Goal: Task Accomplishment & Management: Complete application form

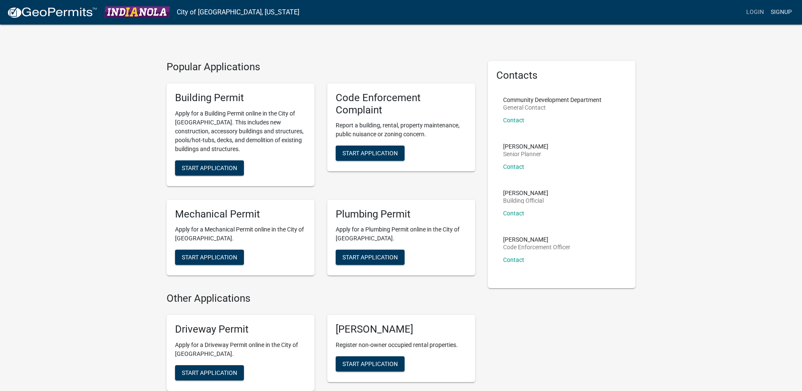
click at [782, 11] on link "Signup" at bounding box center [781, 12] width 28 height 16
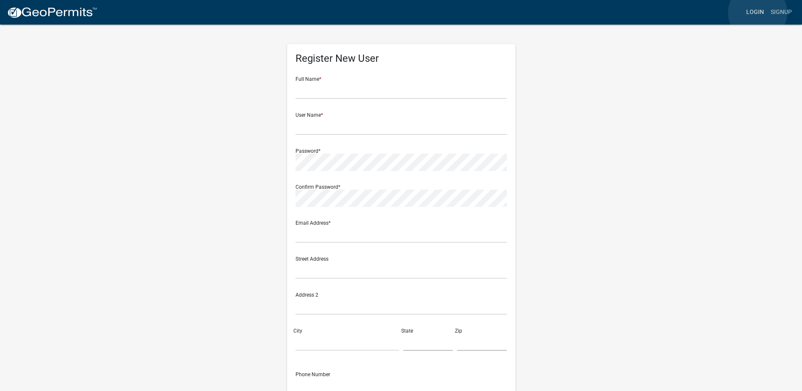
click at [758, 13] on link "Login" at bounding box center [755, 12] width 25 height 16
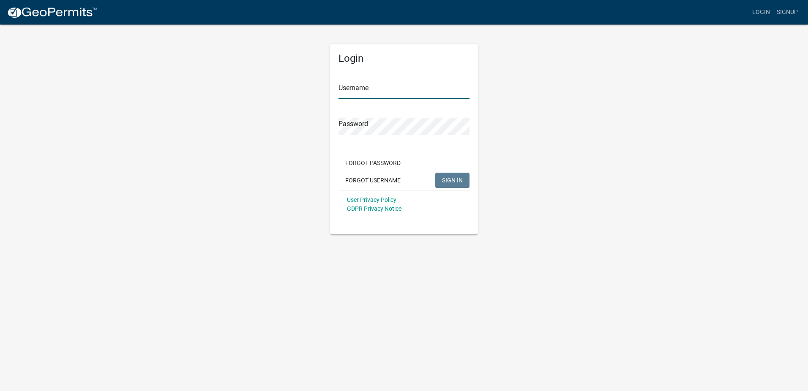
drag, startPoint x: 373, startPoint y: 84, endPoint x: 376, endPoint y: 88, distance: 4.8
click at [373, 84] on input "Username" at bounding box center [404, 90] width 131 height 17
paste input "MidAmerican Energy Distribution Engineering"
type input "MidAmerican Energy Distribution Engineering"
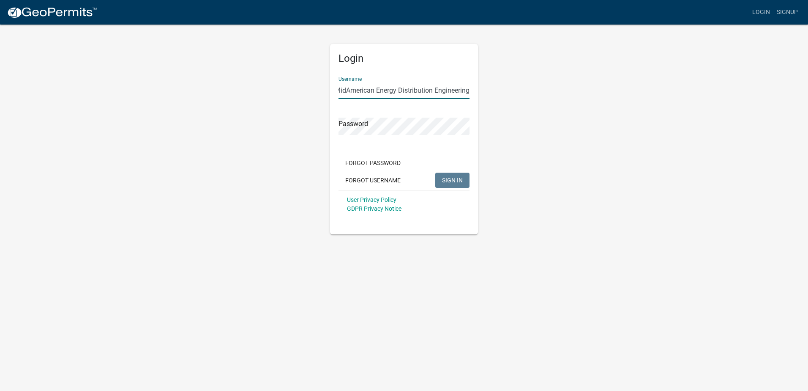
scroll to position [0, 0]
click at [466, 186] on button "SIGN IN" at bounding box center [452, 179] width 34 height 15
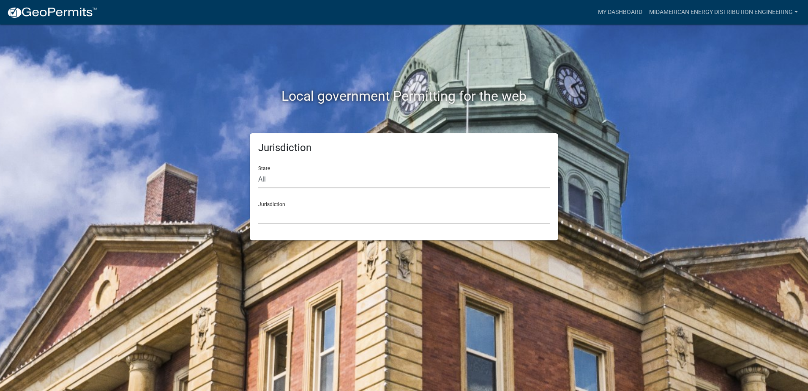
click at [311, 177] on select "All [US_STATE] [US_STATE] [US_STATE] [US_STATE] [US_STATE] [US_STATE] [US_STATE…" at bounding box center [404, 179] width 292 height 17
select select "[US_STATE]"
click at [258, 171] on select "All [US_STATE] [US_STATE] [US_STATE] [US_STATE] [US_STATE] [US_STATE] [US_STATE…" at bounding box center [404, 179] width 292 height 17
click at [300, 216] on select "[GEOGRAPHIC_DATA], [US_STATE] [GEOGRAPHIC_DATA], [US_STATE] [GEOGRAPHIC_DATA], …" at bounding box center [404, 215] width 292 height 17
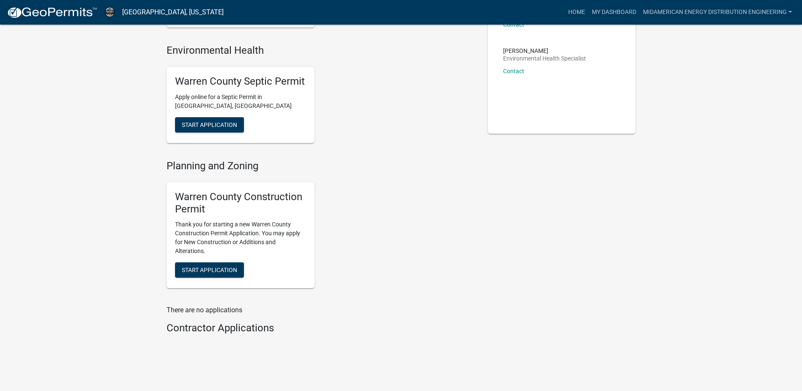
scroll to position [155, 0]
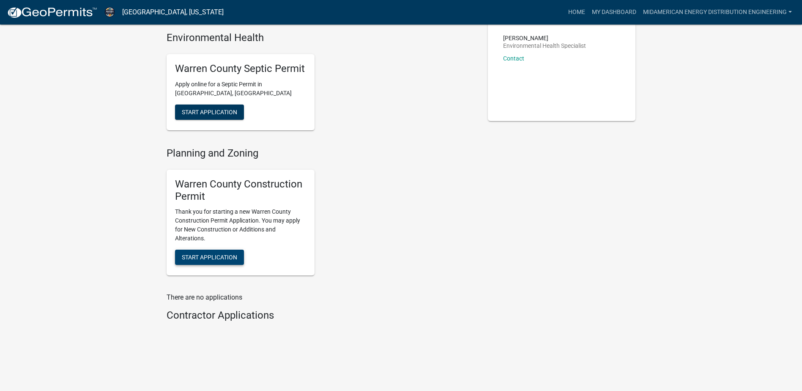
click at [218, 252] on button "Start Application" at bounding box center [209, 256] width 69 height 15
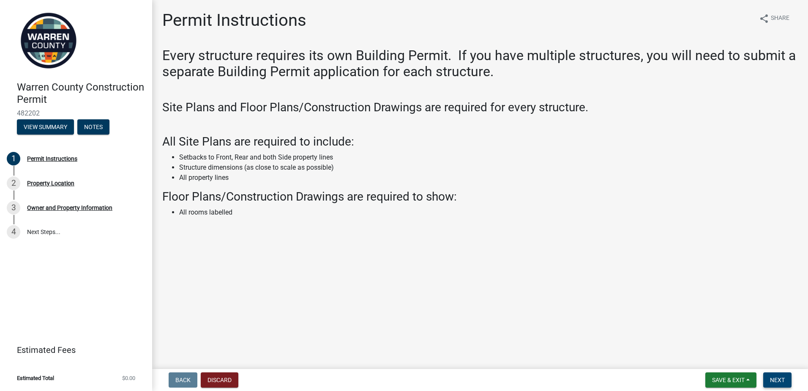
click at [776, 377] on span "Next" at bounding box center [777, 379] width 15 height 7
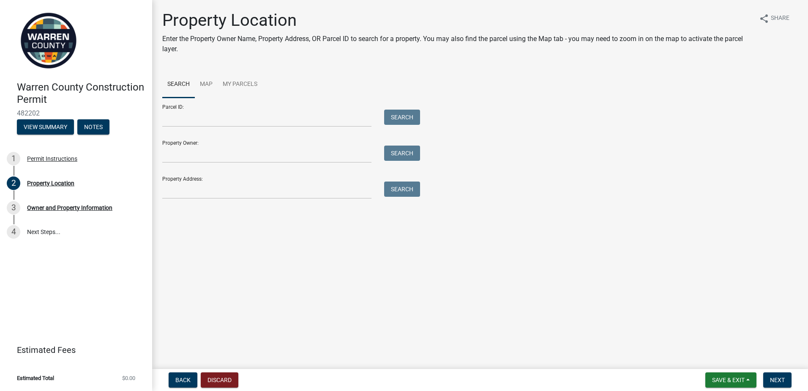
click at [266, 249] on main "Property Location Enter the Property Owner Name, Property Address, OR Parcel ID…" at bounding box center [480, 182] width 656 height 365
click at [255, 155] on input "Property Owner:" at bounding box center [266, 153] width 209 height 17
type input "[PERSON_NAME]"
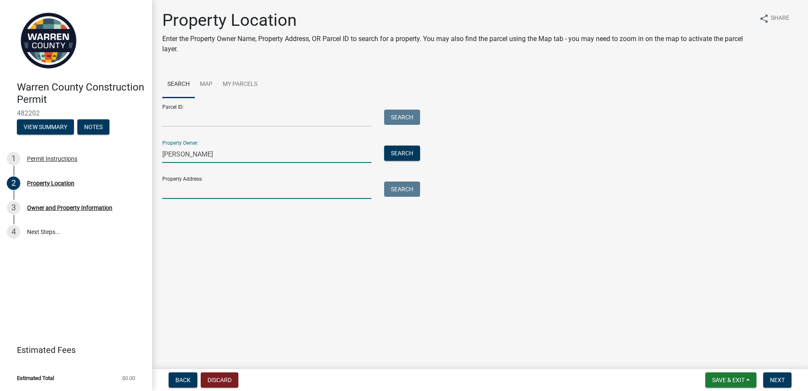
click at [317, 193] on input "Property Address:" at bounding box center [266, 189] width 209 height 17
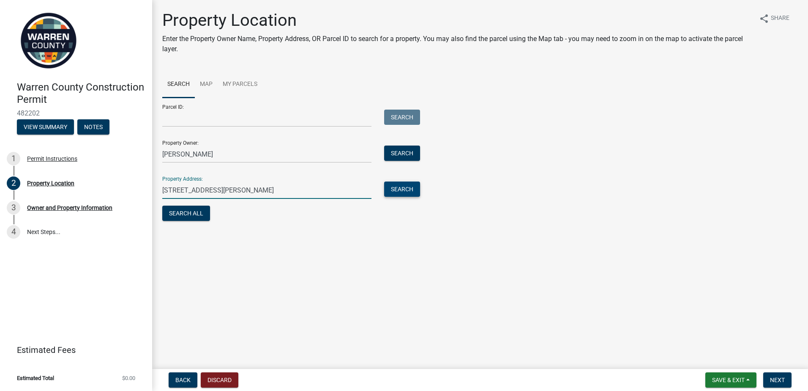
type input "[STREET_ADDRESS][PERSON_NAME]"
click at [399, 192] on button "Search" at bounding box center [402, 188] width 36 height 15
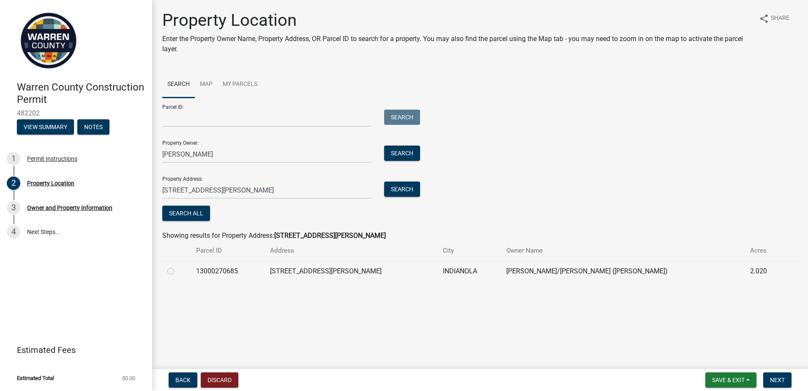
click at [178, 266] on label at bounding box center [178, 266] width 0 height 0
click at [178, 268] on input "radio" at bounding box center [180, 268] width 5 height 5
radio input "true"
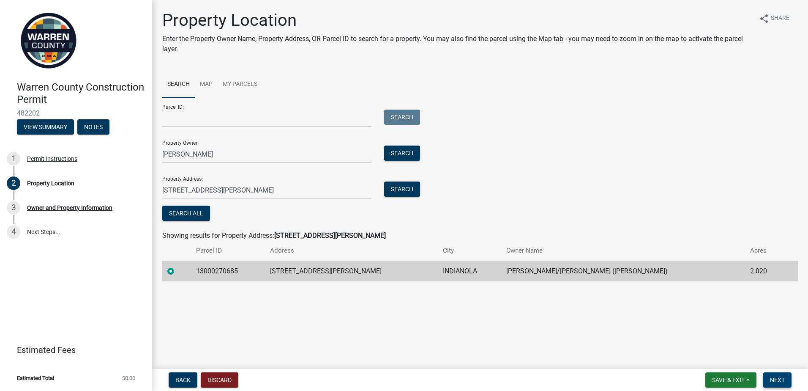
click at [774, 373] on button "Next" at bounding box center [777, 379] width 28 height 15
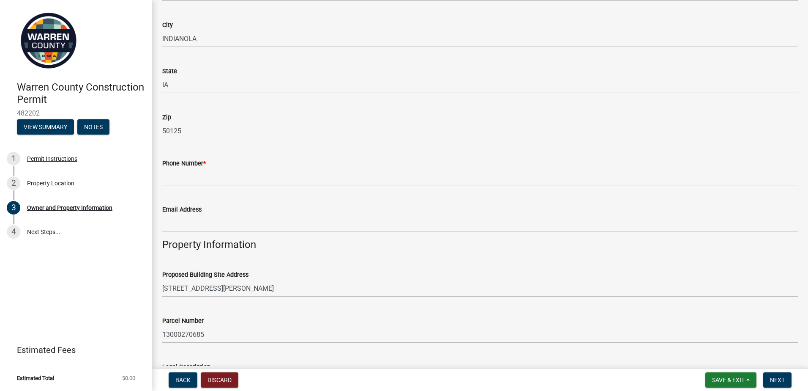
scroll to position [208, 0]
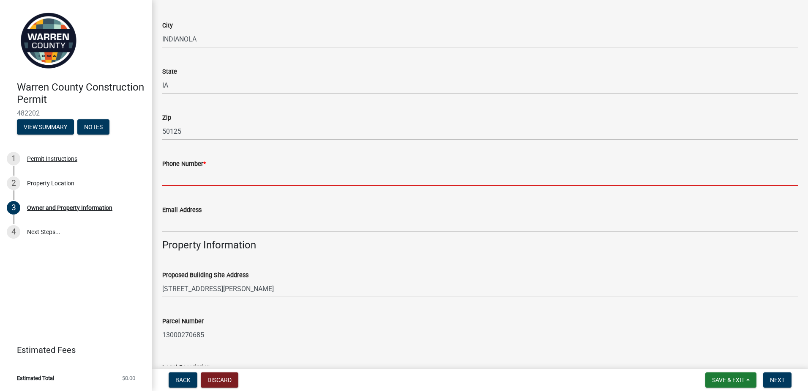
click at [170, 182] on input "Phone Number *" at bounding box center [480, 177] width 636 height 17
type input "5152812978"
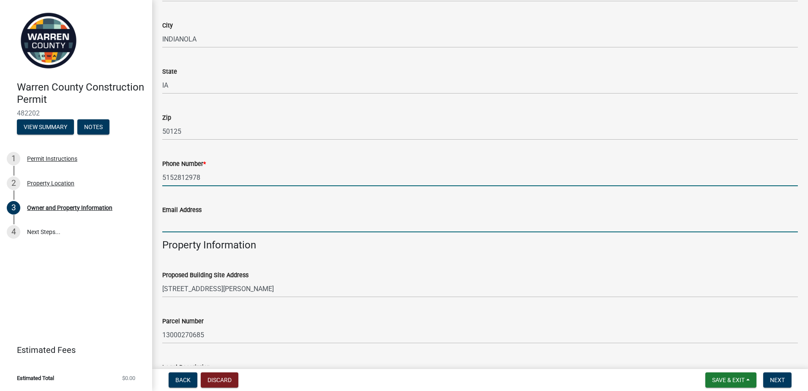
type input "[PERSON_NAME][EMAIL_ADDRESS][PERSON_NAME][DOMAIN_NAME]"
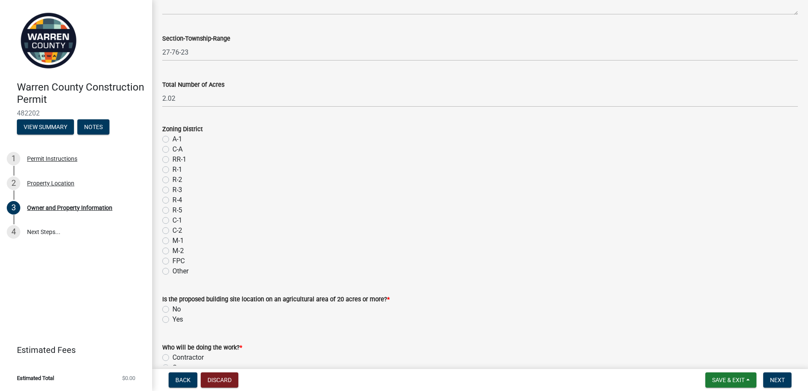
scroll to position [634, 0]
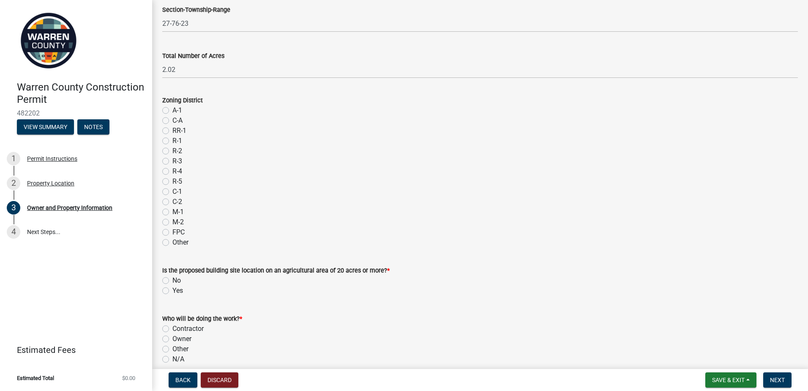
click at [169, 282] on div "No" at bounding box center [480, 280] width 636 height 10
click at [172, 280] on label "No" at bounding box center [176, 280] width 8 height 10
click at [172, 280] on input "No" at bounding box center [174, 277] width 5 height 5
radio input "true"
click at [192, 329] on label "Contractor" at bounding box center [187, 328] width 31 height 10
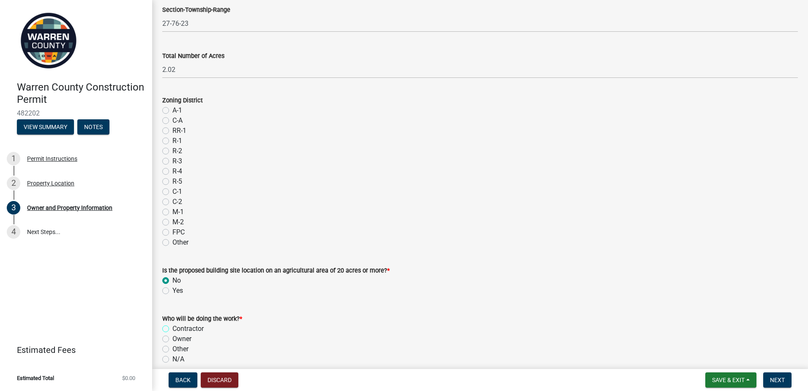
click at [178, 329] on input "Contractor" at bounding box center [174, 325] width 5 height 5
radio input "true"
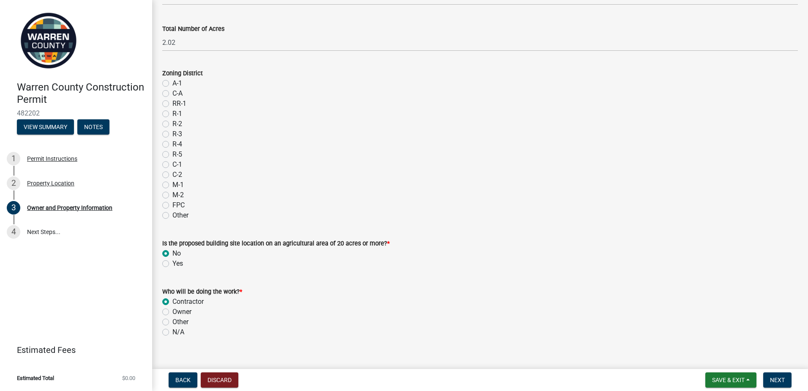
scroll to position [673, 0]
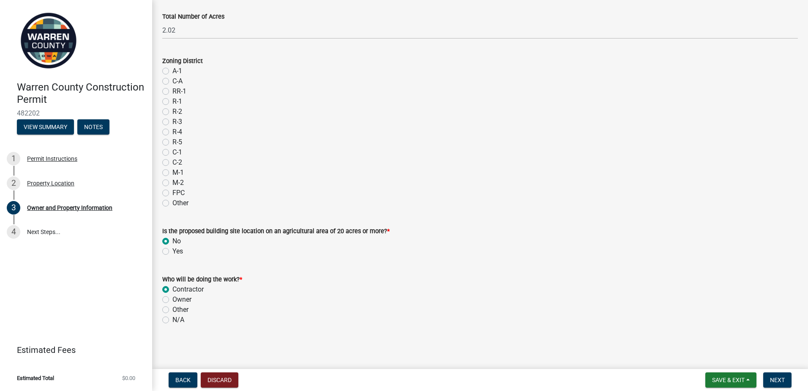
click at [181, 306] on label "Other" at bounding box center [180, 309] width 16 height 10
click at [178, 306] on input "Other" at bounding box center [174, 306] width 5 height 5
radio input "true"
click at [169, 288] on div "Contractor" at bounding box center [480, 289] width 636 height 10
click at [172, 290] on label "Contractor" at bounding box center [187, 289] width 31 height 10
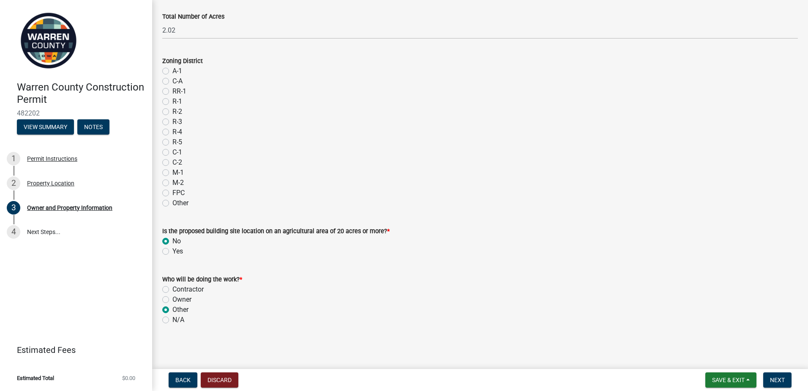
click at [172, 290] on input "Contractor" at bounding box center [174, 286] width 5 height 5
radio input "true"
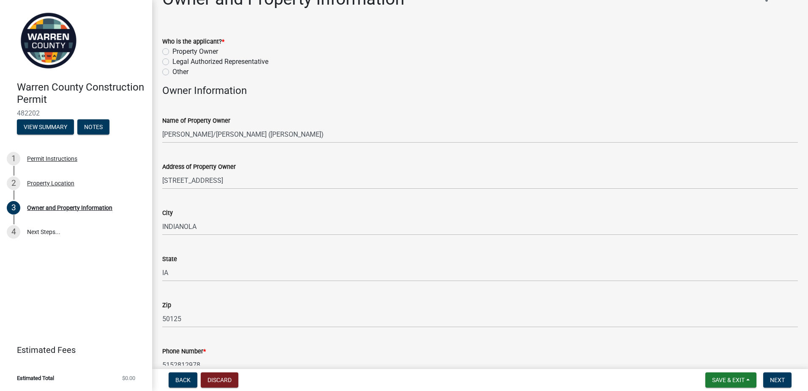
scroll to position [0, 0]
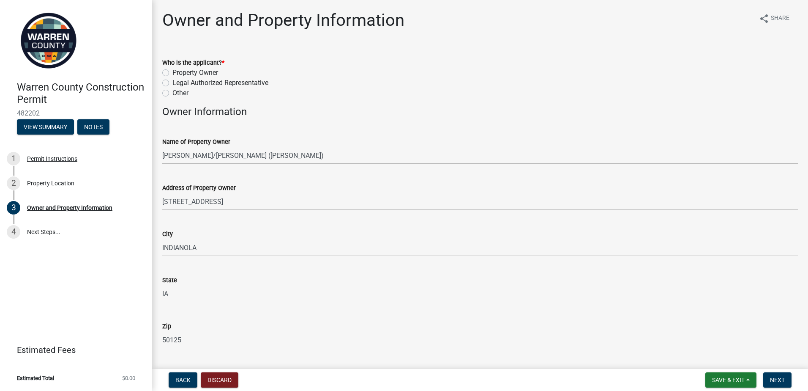
click at [172, 82] on label "Legal Authorized Representative" at bounding box center [220, 83] width 96 height 10
click at [172, 82] on input "Legal Authorized Representative" at bounding box center [174, 80] width 5 height 5
radio input "true"
drag, startPoint x: 776, startPoint y: 379, endPoint x: 767, endPoint y: 378, distance: 8.9
click at [776, 379] on span "Next" at bounding box center [777, 379] width 15 height 7
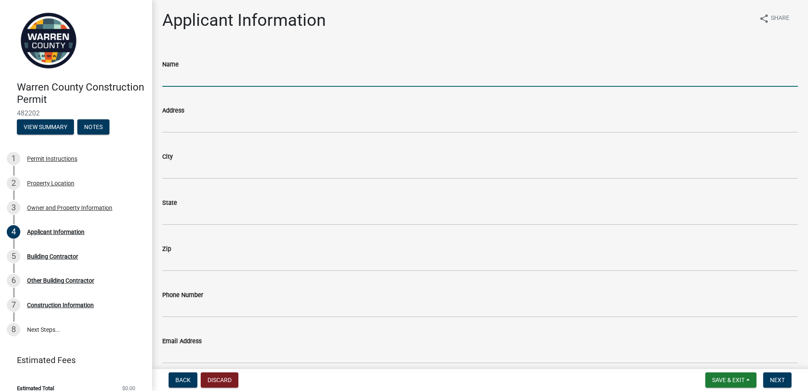
click at [196, 74] on input "Name" at bounding box center [480, 77] width 636 height 17
type input "[PERSON_NAME]"
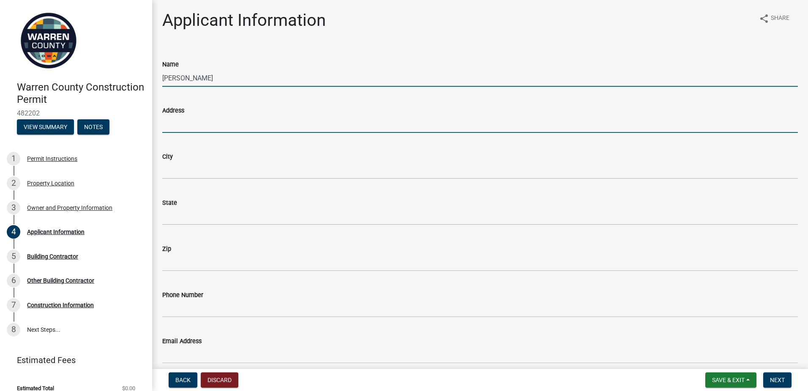
type input "[PERSON_NAME][EMAIL_ADDRESS][PERSON_NAME][DOMAIN_NAME]"
type input "INDIANOLA"
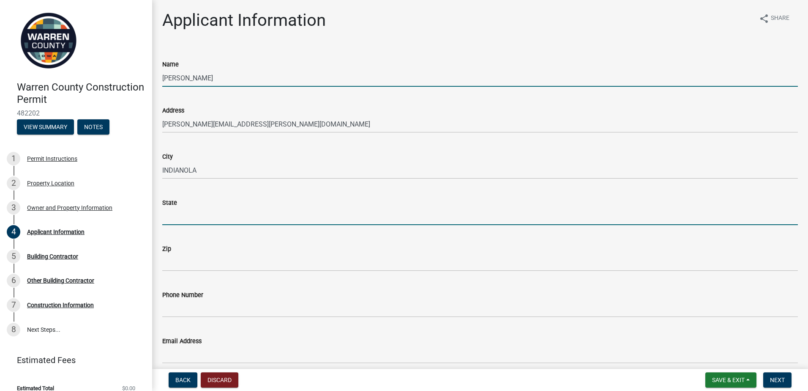
type input "IA"
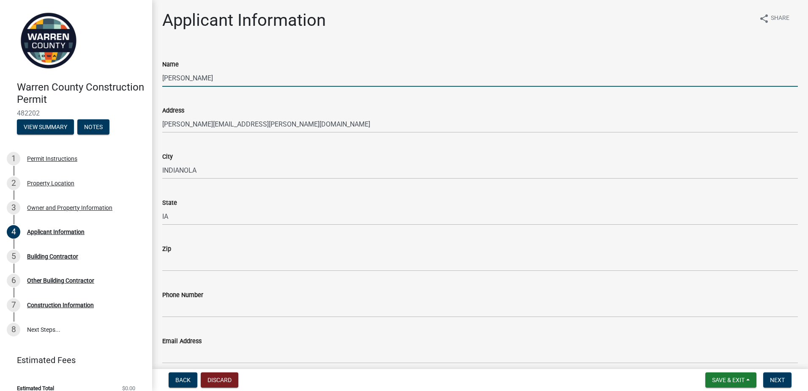
type input "50125"
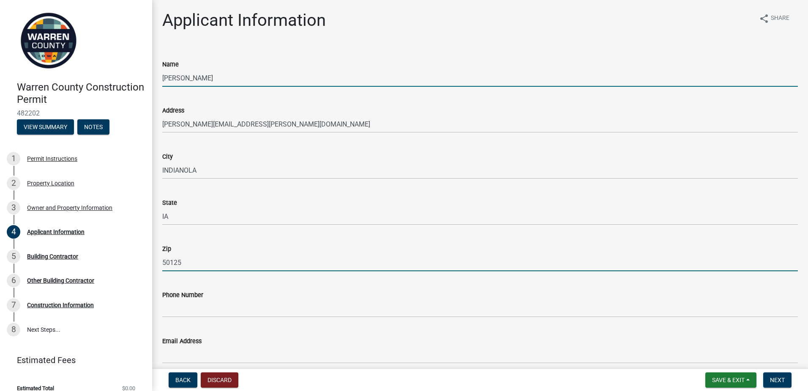
type input "5152812978"
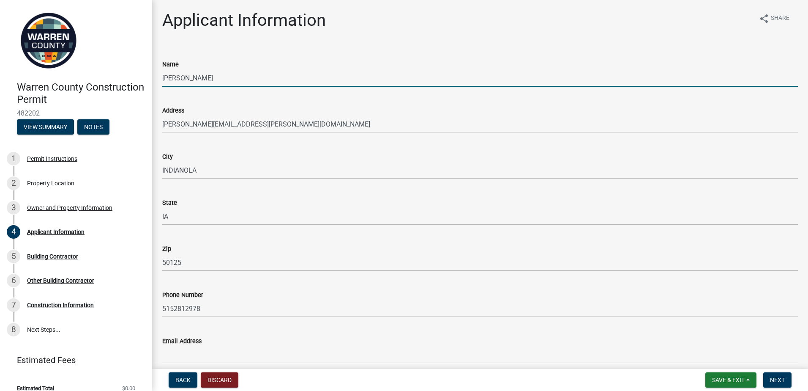
type input "[PERSON_NAME][EMAIL_ADDRESS][PERSON_NAME][DOMAIN_NAME]"
type input "[PERSON_NAME]"
click at [272, 230] on wm-data-entity-input "State [US_STATE]" at bounding box center [480, 209] width 636 height 46
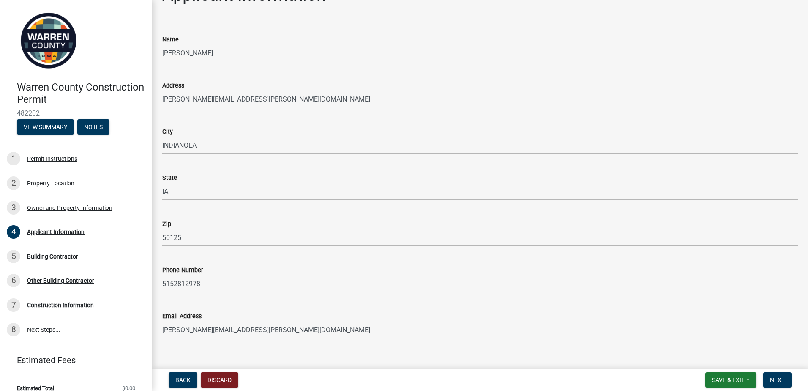
scroll to position [38, 0]
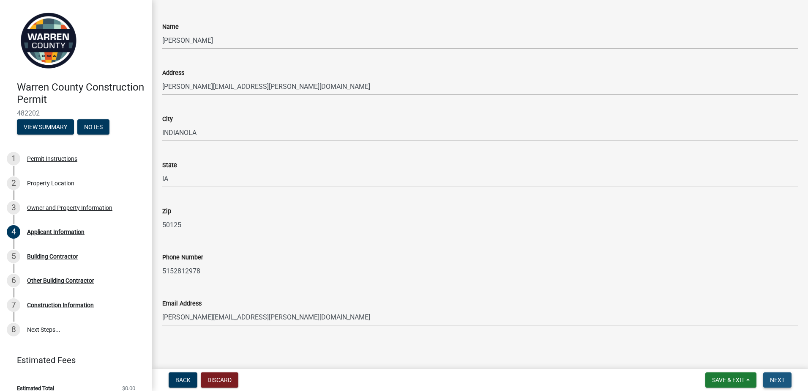
click at [767, 379] on button "Next" at bounding box center [777, 379] width 28 height 15
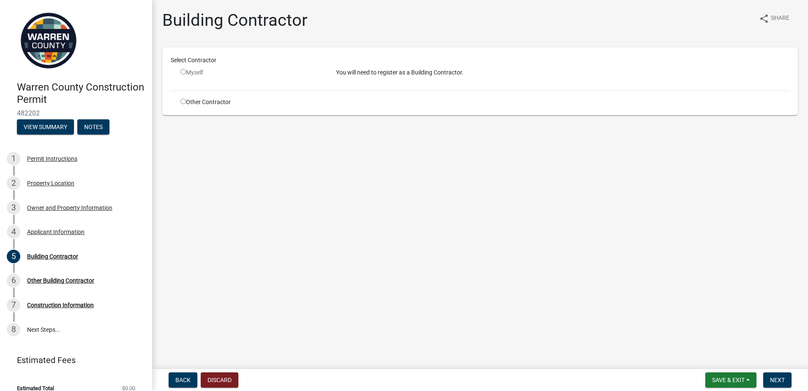
click at [219, 101] on div "Other Contractor" at bounding box center [252, 102] width 156 height 9
click at [183, 102] on input "radio" at bounding box center [183, 100] width 5 height 5
radio input "true"
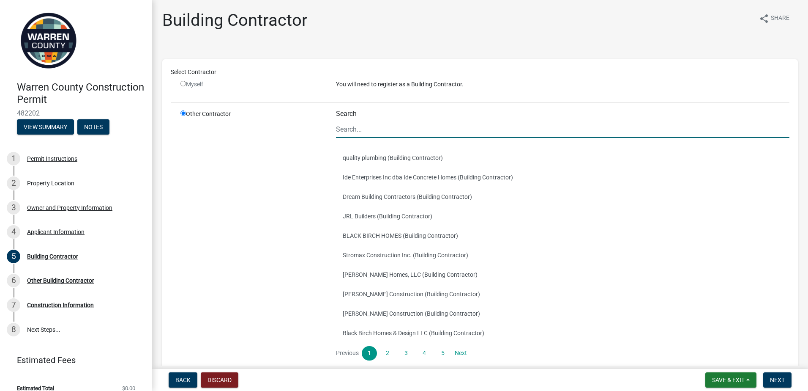
click at [412, 133] on input "Search" at bounding box center [563, 128] width 454 height 17
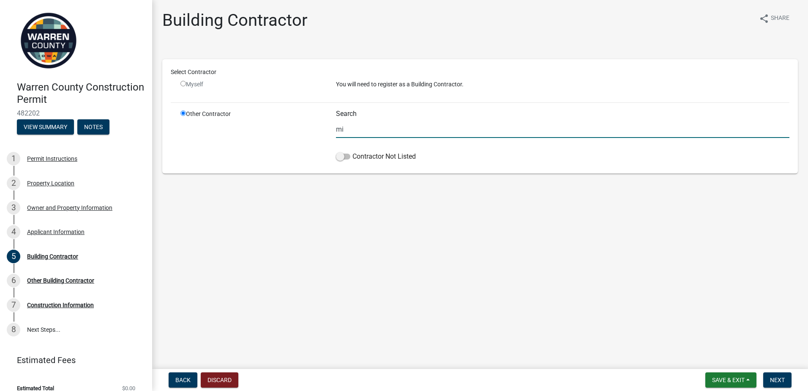
type input "m"
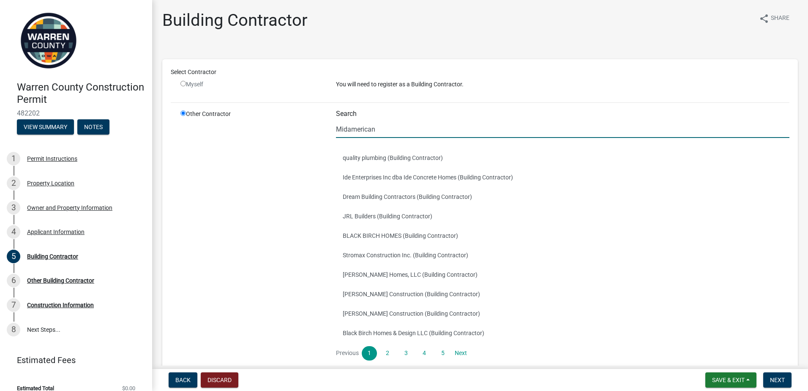
type input "Midamerican"
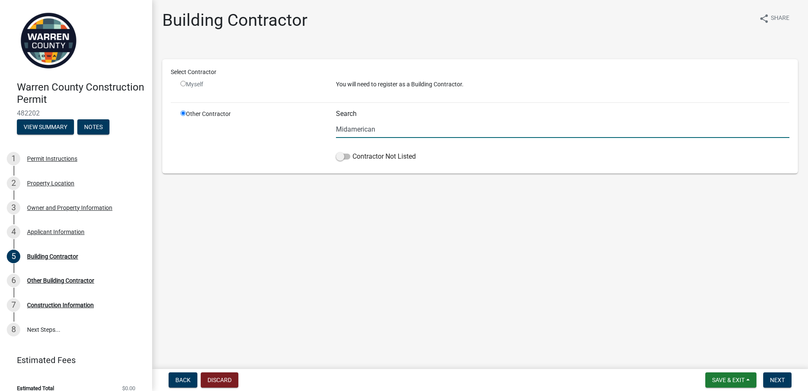
click at [196, 85] on div "Myself" at bounding box center [252, 84] width 143 height 9
click at [182, 83] on input "radio" at bounding box center [183, 83] width 5 height 5
radio input "false"
radio input "true"
click at [183, 83] on input "radio" at bounding box center [183, 83] width 5 height 5
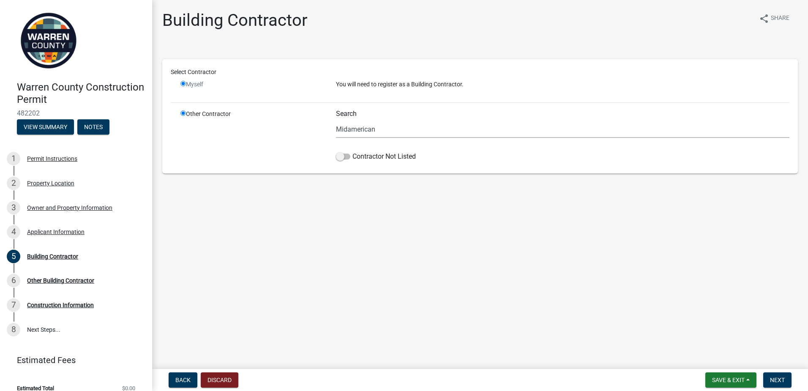
radio input "false"
radio input "true"
click at [187, 85] on div "Myself" at bounding box center [252, 84] width 143 height 9
click at [183, 380] on span "Back" at bounding box center [182, 379] width 15 height 7
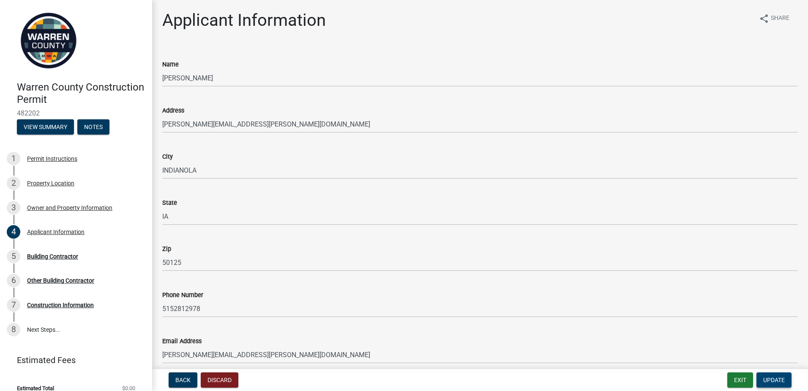
click at [778, 376] on span "Update" at bounding box center [774, 379] width 22 height 7
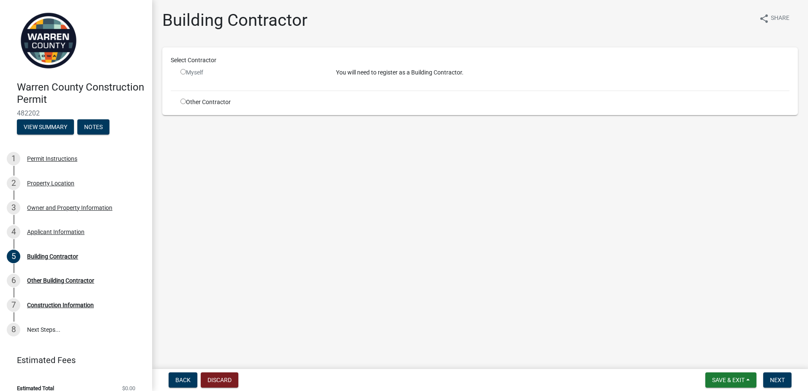
click at [194, 76] on div "Myself" at bounding box center [252, 72] width 143 height 9
click at [181, 72] on input "radio" at bounding box center [183, 71] width 5 height 5
click at [183, 73] on input "radio" at bounding box center [183, 71] width 5 height 5
click at [184, 72] on input "radio" at bounding box center [183, 71] width 5 height 5
click at [189, 74] on div "Myself" at bounding box center [252, 72] width 143 height 9
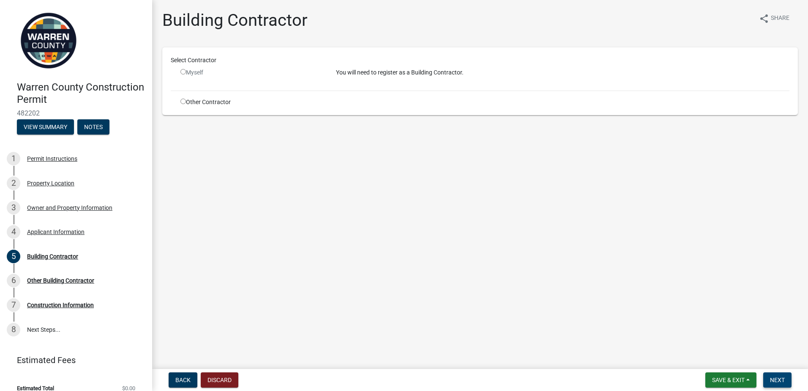
click at [770, 382] on span "Next" at bounding box center [777, 379] width 15 height 7
click at [194, 71] on div "Myself" at bounding box center [252, 72] width 143 height 9
click at [183, 70] on input "radio" at bounding box center [183, 71] width 5 height 5
click at [182, 71] on input "radio" at bounding box center [183, 71] width 5 height 5
drag, startPoint x: 182, startPoint y: 72, endPoint x: 196, endPoint y: 94, distance: 26.2
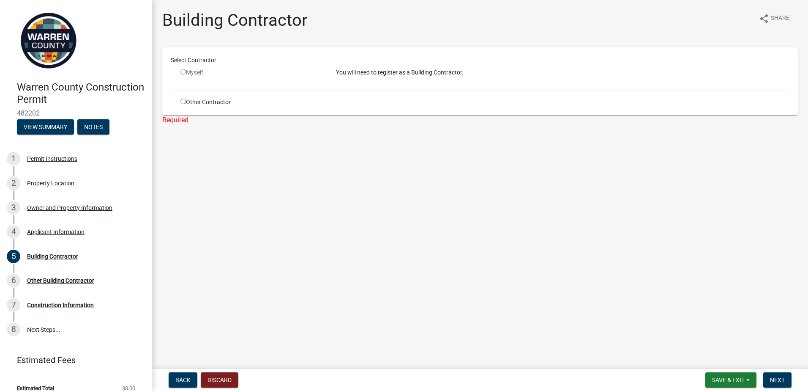
click at [182, 72] on input "radio" at bounding box center [183, 71] width 5 height 5
radio input "false"
click at [195, 103] on div "Other Contractor" at bounding box center [252, 102] width 156 height 9
click at [183, 101] on input "radio" at bounding box center [183, 100] width 5 height 5
radio input "true"
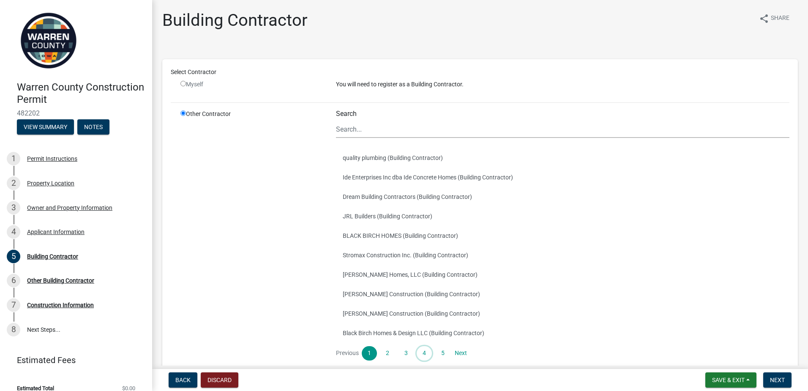
click at [423, 356] on link "4" at bounding box center [424, 353] width 15 height 14
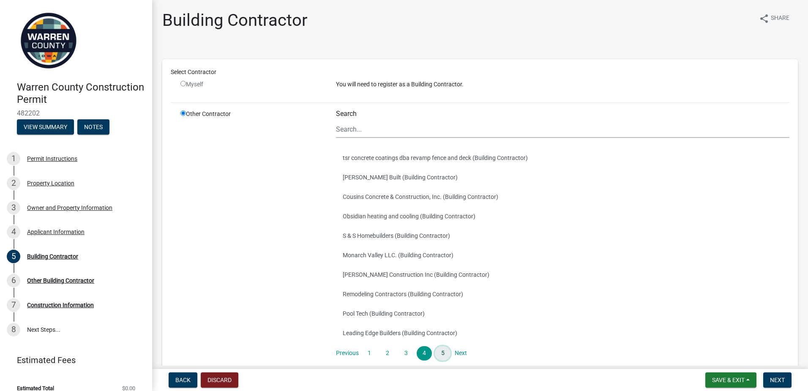
click at [438, 355] on link "5" at bounding box center [442, 353] width 15 height 14
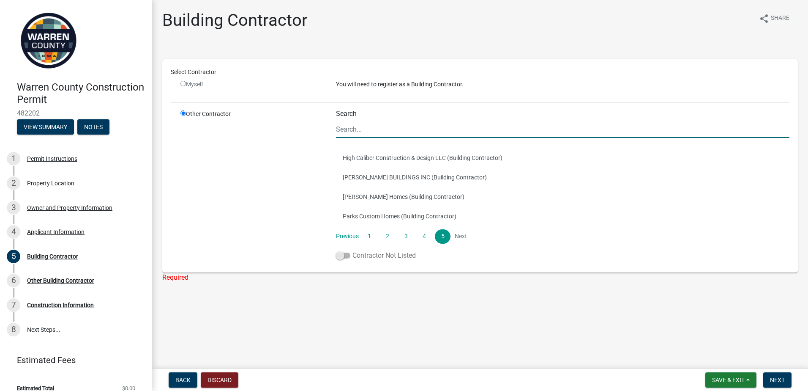
click at [347, 254] on span at bounding box center [343, 255] width 14 height 6
click at [353, 250] on input "Contractor Not Listed" at bounding box center [353, 250] width 0 height 0
click at [364, 126] on input "Search" at bounding box center [563, 128] width 454 height 17
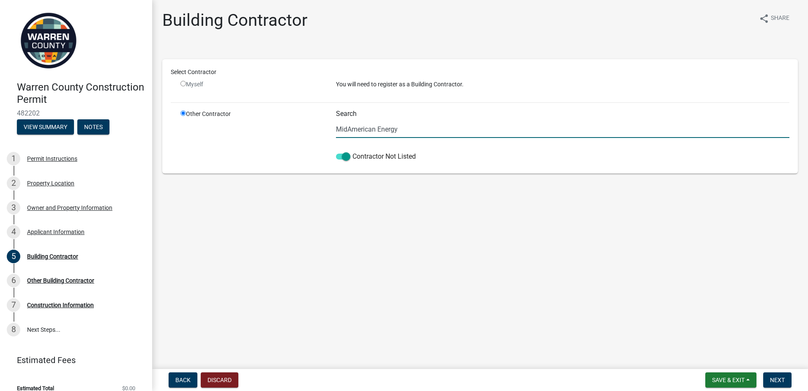
type input "MidAmerican Energy"
click at [759, 267] on main "Building Contractor share Share Select Contractor Myself You will need to regis…" at bounding box center [480, 182] width 656 height 365
click at [777, 380] on span "Next" at bounding box center [777, 379] width 15 height 7
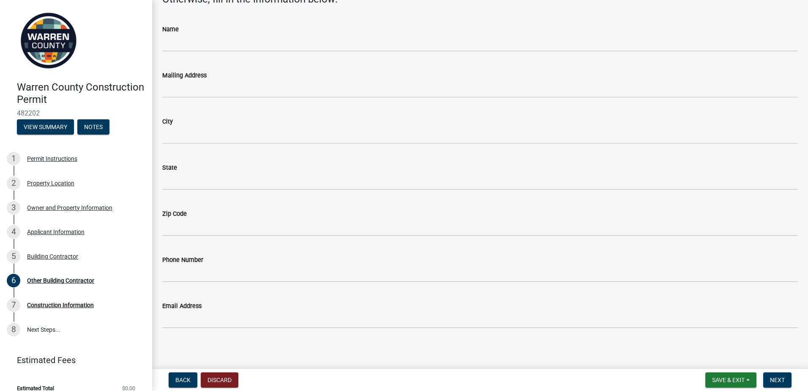
scroll to position [95, 0]
click at [786, 383] on button "Next" at bounding box center [777, 379] width 28 height 15
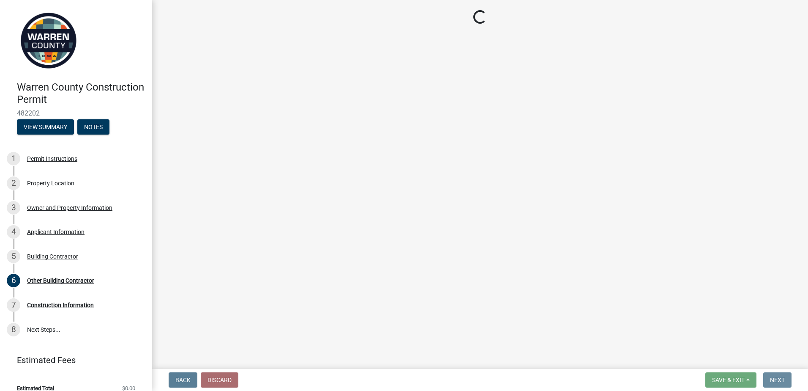
scroll to position [0, 0]
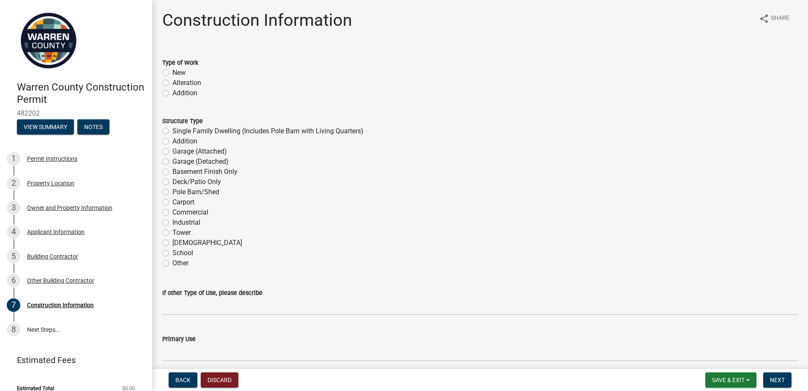
click at [175, 70] on label "New" at bounding box center [178, 73] width 13 height 10
click at [175, 70] on input "New" at bounding box center [174, 70] width 5 height 5
radio input "true"
click at [195, 130] on label "Single Family Dwelling (Includes Pole Barn with Living Quarters)" at bounding box center [267, 131] width 191 height 10
click at [178, 130] on input "Single Family Dwelling (Includes Pole Barn with Living Quarters)" at bounding box center [174, 128] width 5 height 5
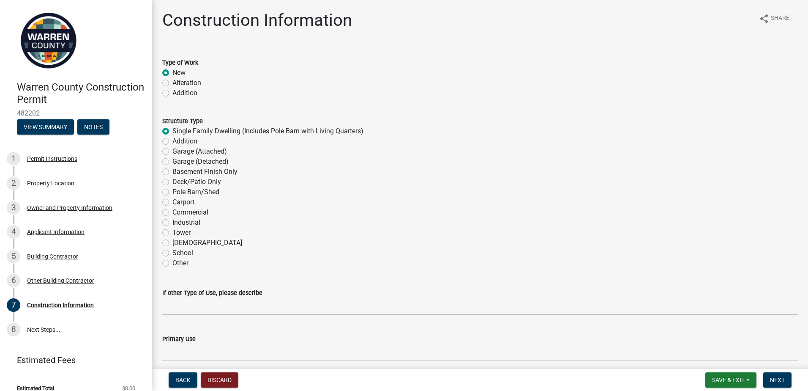
radio input "true"
click at [195, 148] on label "Garage (Attached)" at bounding box center [199, 151] width 55 height 10
click at [178, 148] on input "Garage (Attached)" at bounding box center [174, 148] width 5 height 5
radio input "true"
click at [175, 132] on label "Single Family Dwelling (Includes Pole Barn with Living Quarters)" at bounding box center [267, 131] width 191 height 10
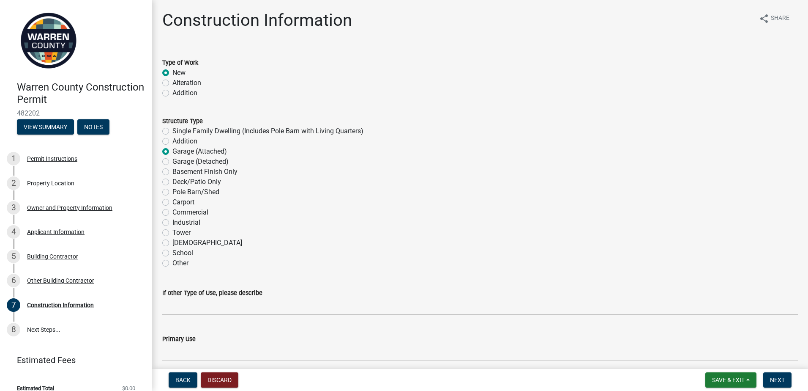
click at [175, 131] on input "Single Family Dwelling (Includes Pole Barn with Living Quarters)" at bounding box center [174, 128] width 5 height 5
radio input "true"
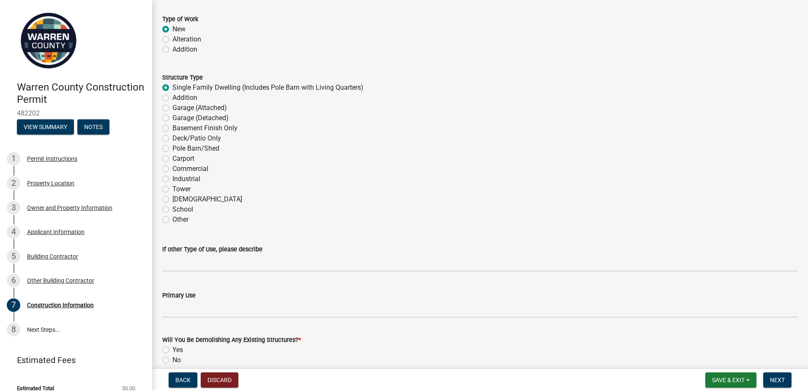
scroll to position [85, 0]
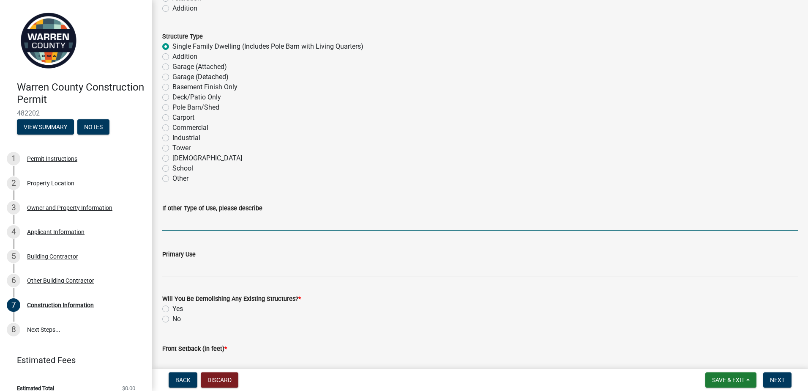
click at [183, 219] on input "If other Type of Use, please describe" at bounding box center [480, 221] width 636 height 17
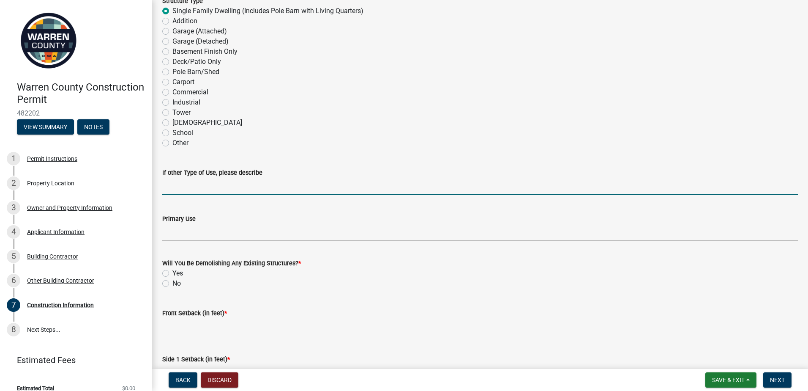
scroll to position [169, 0]
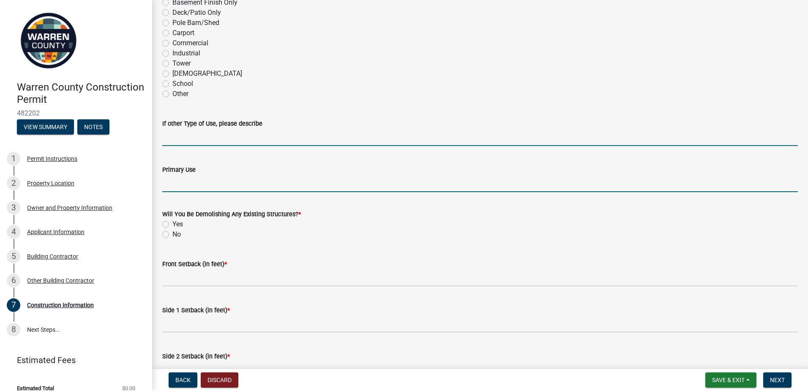
click at [177, 182] on input "Primary Use" at bounding box center [480, 183] width 636 height 17
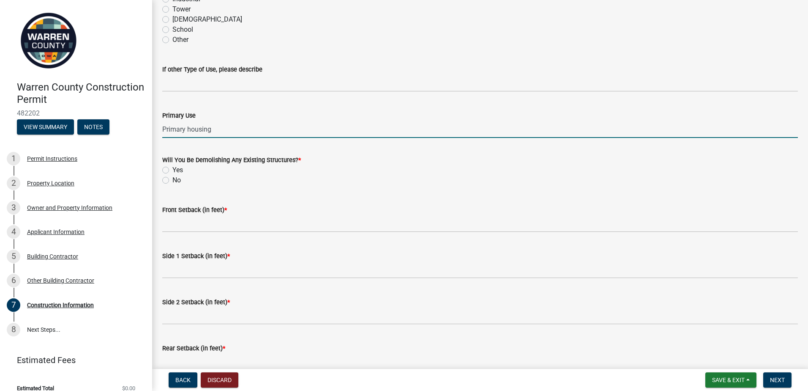
scroll to position [254, 0]
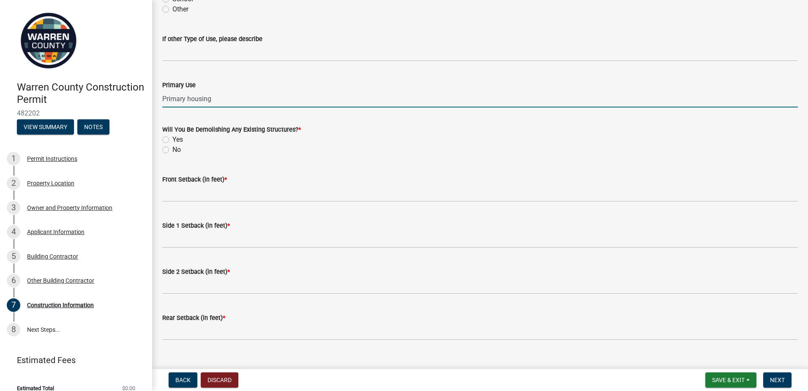
type input "Primary housing"
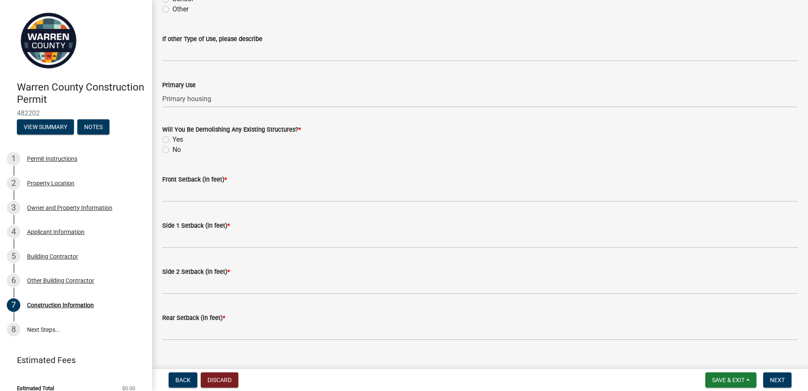
click at [172, 150] on label "No" at bounding box center [176, 150] width 8 height 10
click at [172, 150] on input "No" at bounding box center [174, 147] width 5 height 5
radio input "true"
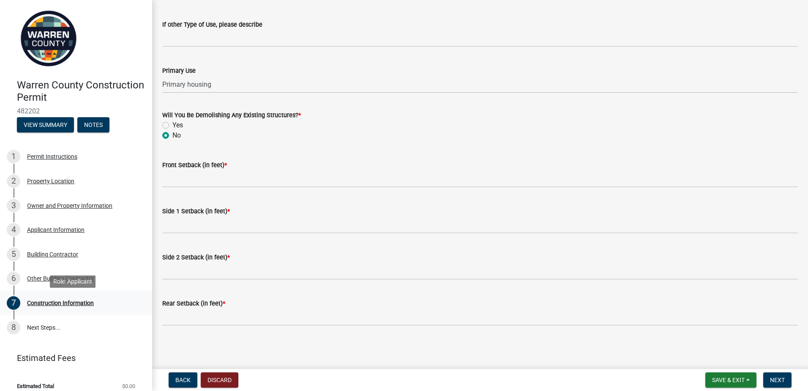
scroll to position [0, 0]
